Goal: Transaction & Acquisition: Book appointment/travel/reservation

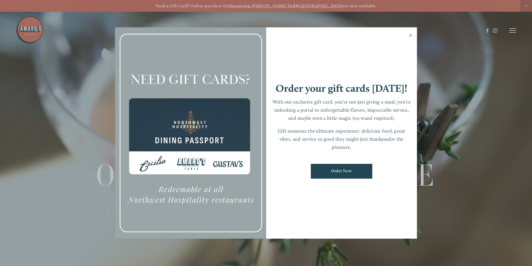
click at [411, 35] on link "Close" at bounding box center [410, 36] width 11 height 16
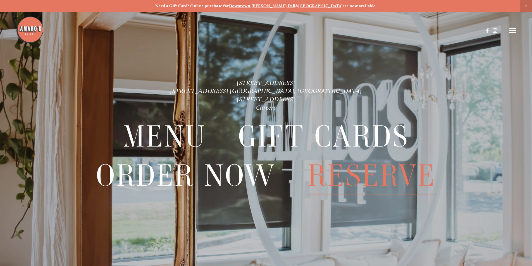
click at [346, 176] on span "Reserve" at bounding box center [372, 175] width 128 height 39
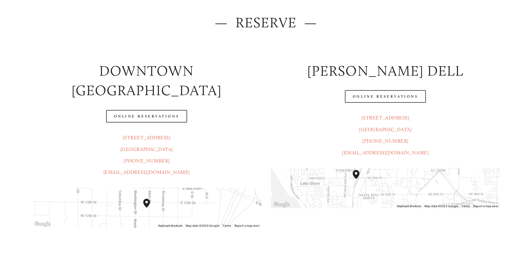
scroll to position [223, 0]
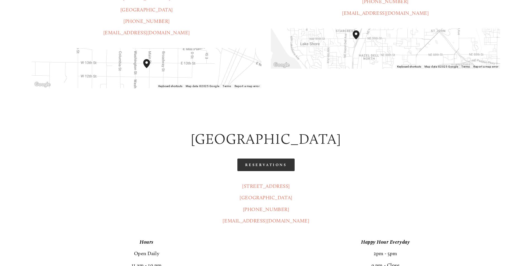
click at [274, 159] on link "Reservations" at bounding box center [265, 165] width 57 height 13
